Goal: Task Accomplishment & Management: Manage account settings

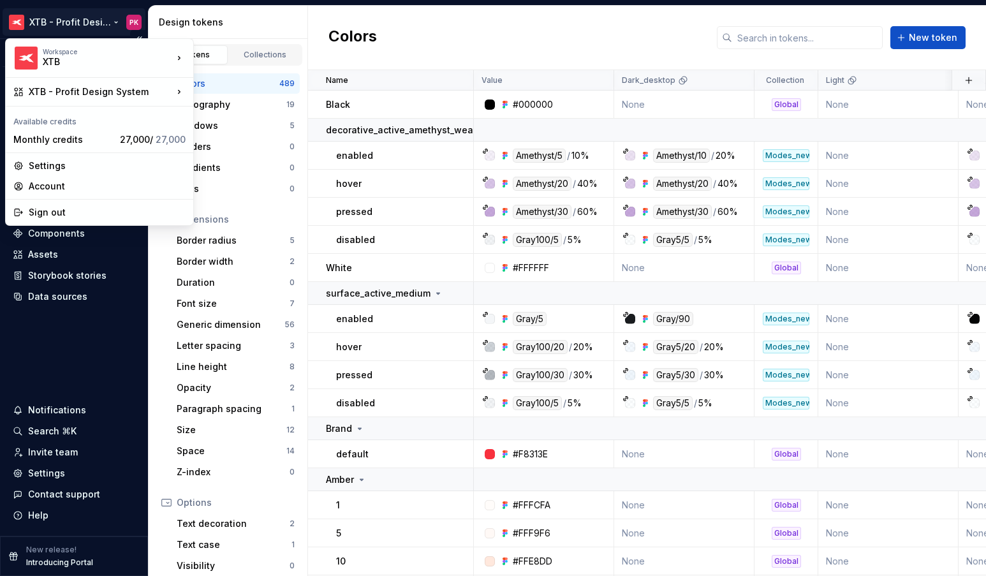
click at [83, 19] on html "XTB - Profit Design System PK Version Current draft Home Documentation Analytic…" at bounding box center [493, 288] width 986 height 576
click at [79, 162] on div "Settings" at bounding box center [107, 165] width 157 height 13
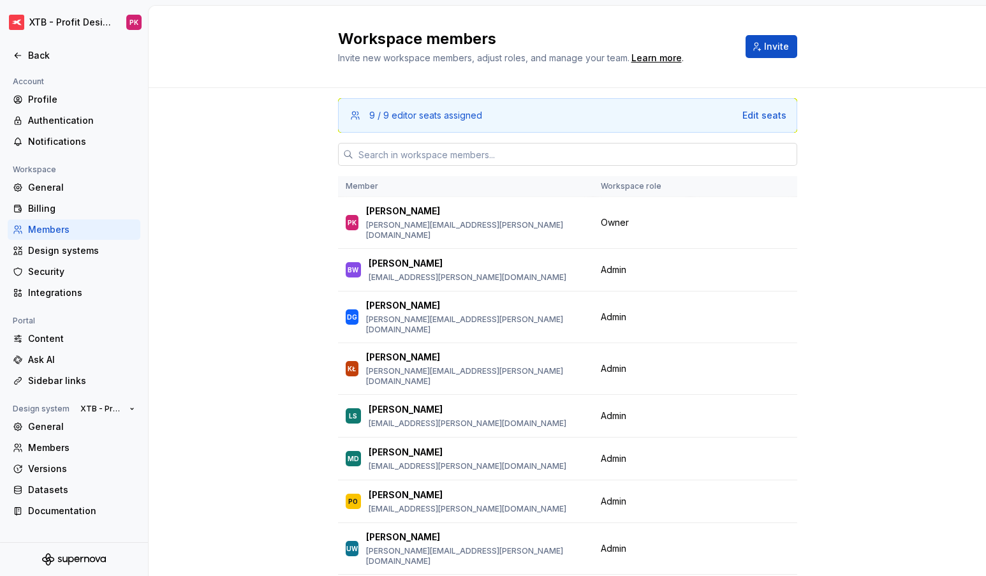
click at [495, 160] on input "text" at bounding box center [575, 154] width 444 height 23
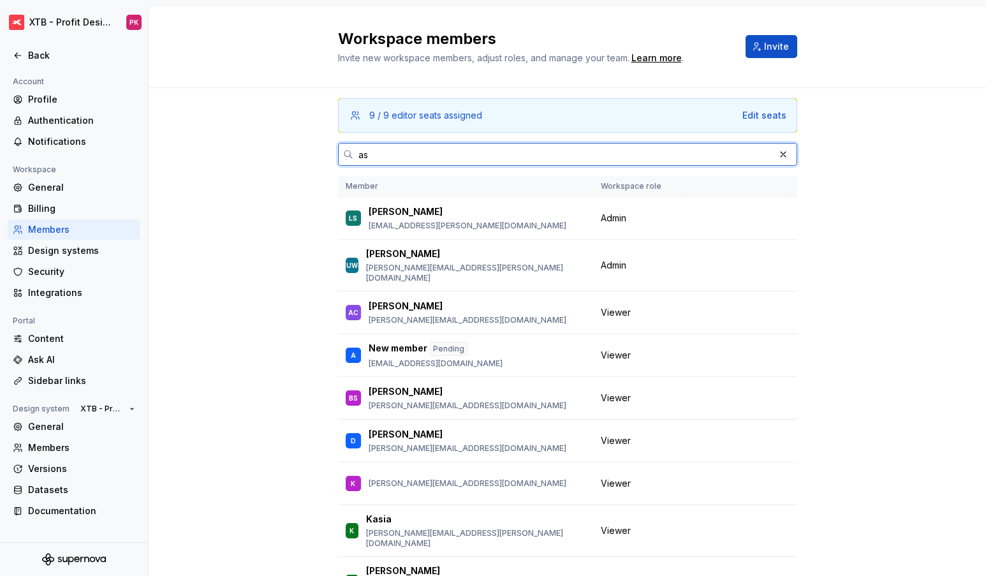
type input "a"
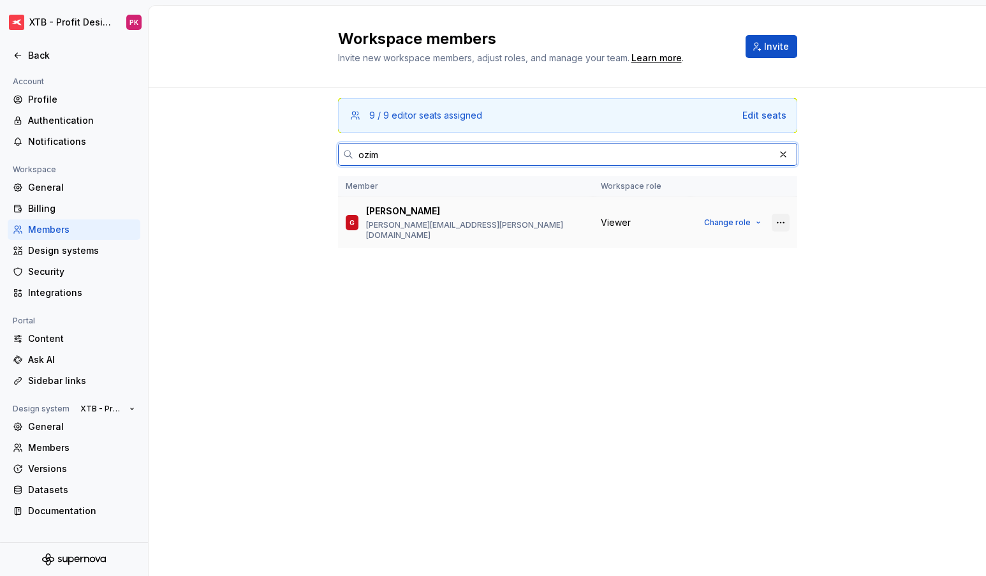
type input "ozim"
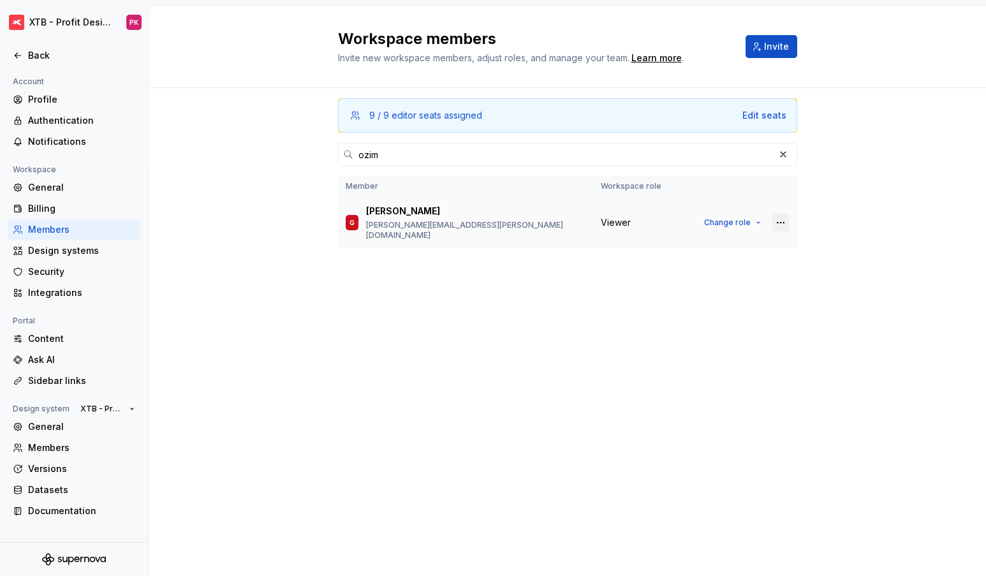
click at [775, 217] on button "button" at bounding box center [780, 223] width 18 height 18
click at [750, 242] on div "Remove from workspace" at bounding box center [702, 243] width 110 height 13
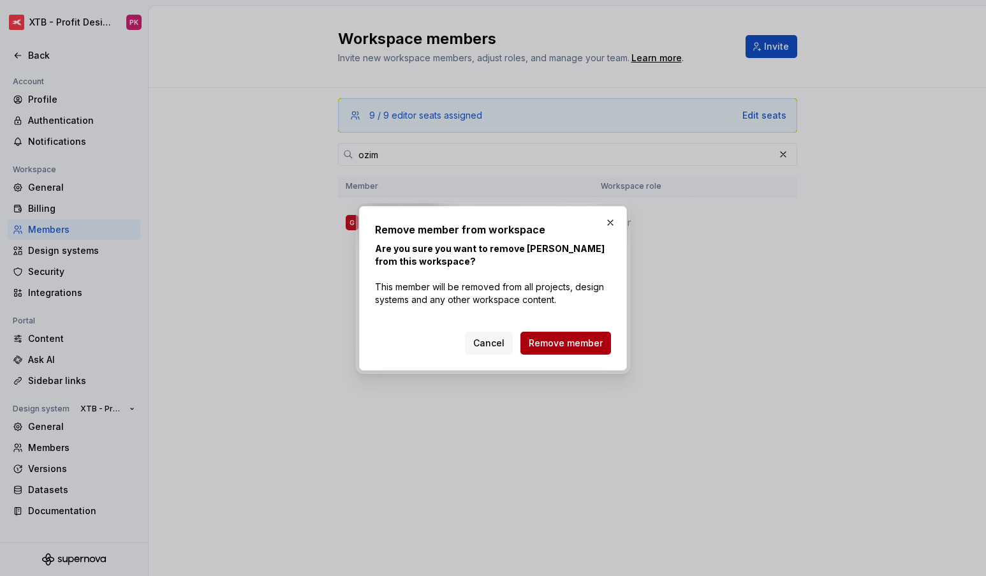
click at [573, 339] on span "Remove member" at bounding box center [566, 343] width 74 height 13
